Goal: Find specific page/section: Find specific page/section

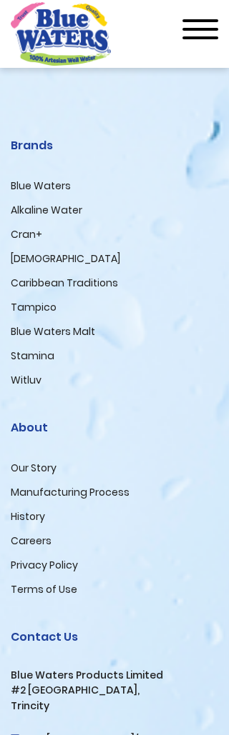
scroll to position [1986, 0]
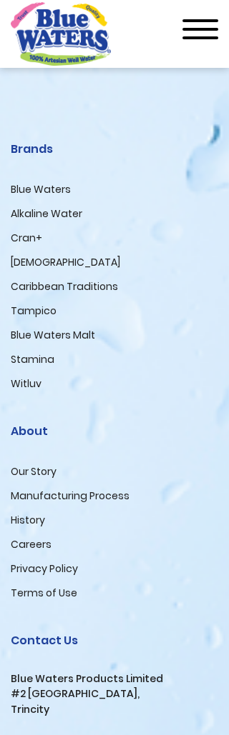
click at [35, 537] on link "Careers" at bounding box center [31, 544] width 41 height 14
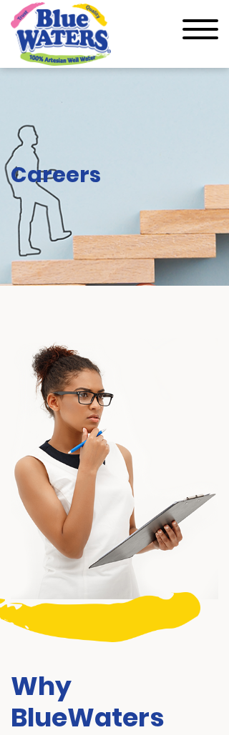
click at [43, 164] on h2 "Careers" at bounding box center [114, 175] width 207 height 26
click at [59, 181] on h2 "Careers" at bounding box center [114, 175] width 207 height 26
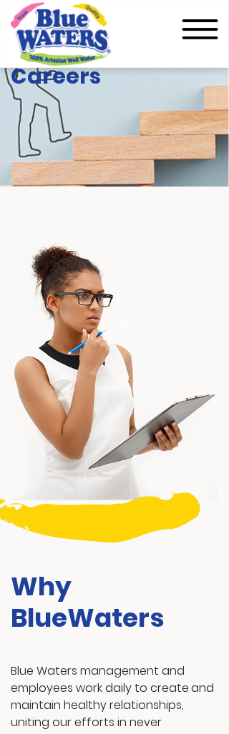
scroll to position [65, 0]
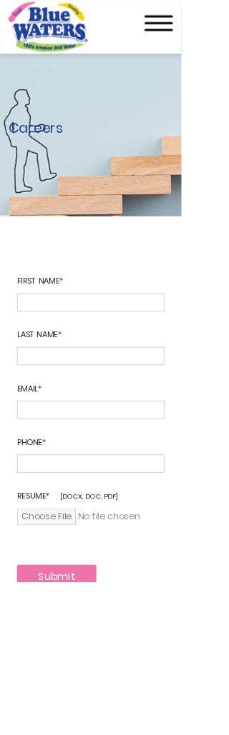
scroll to position [14, 0]
